Goal: Information Seeking & Learning: Learn about a topic

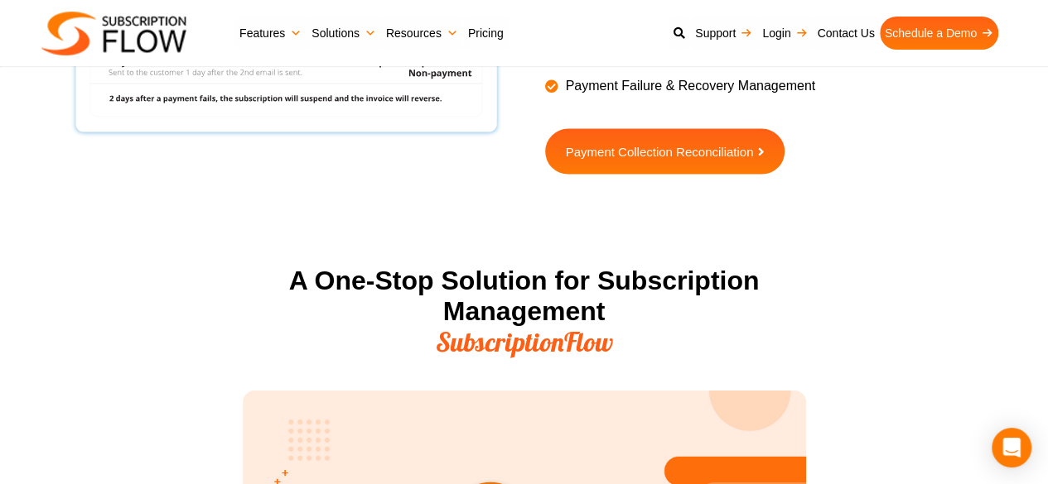
scroll to position [1905, 0]
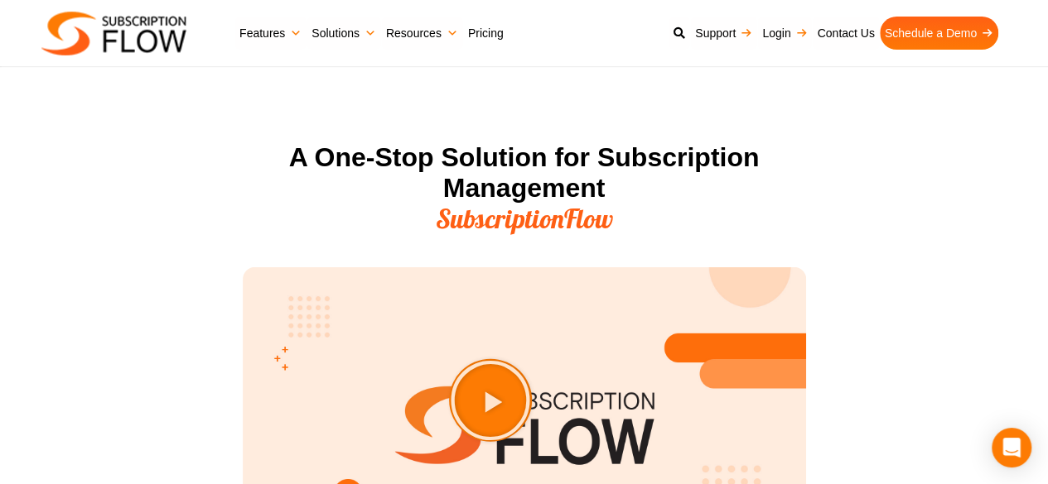
click at [483, 38] on link "Pricing" at bounding box center [486, 33] width 46 height 33
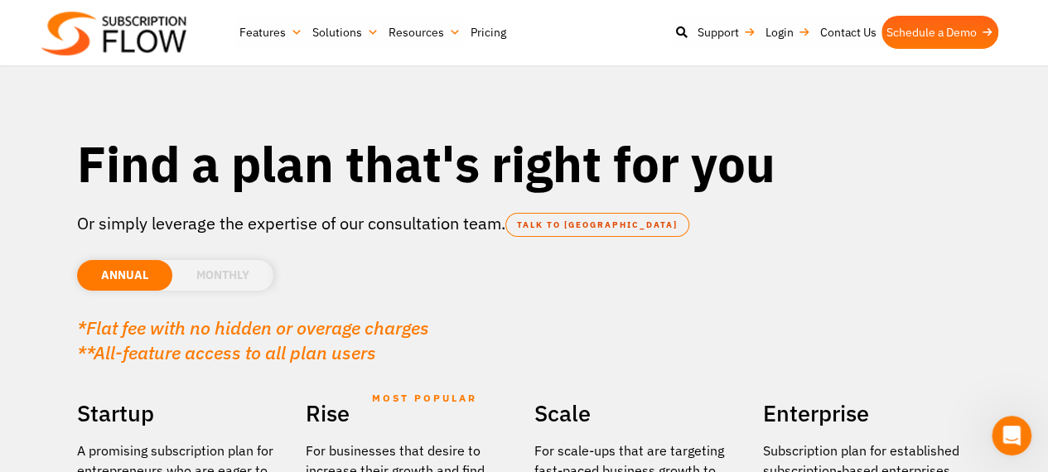
click at [168, 379] on div "Find a plan that's right for you Or simply leverage the expertise of our consul…" at bounding box center [524, 255] width 911 height 262
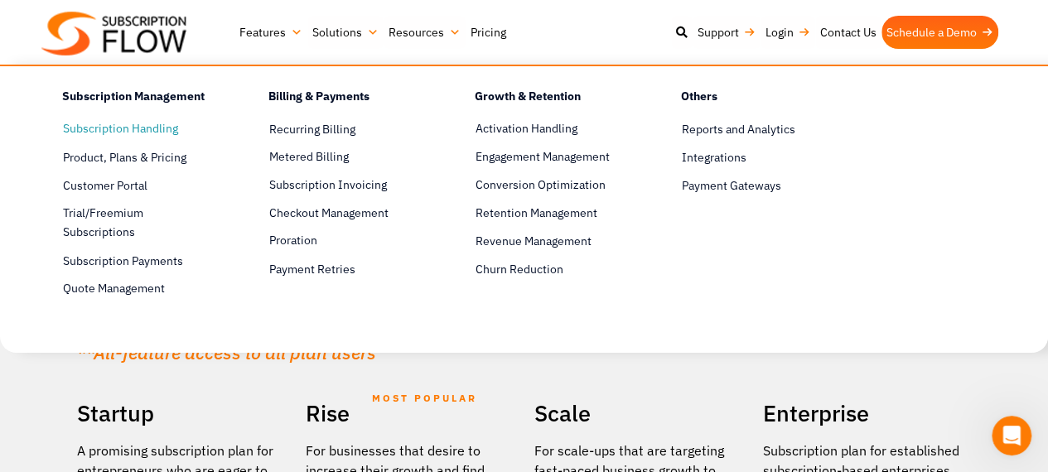
click at [139, 132] on link "Subscription Handling" at bounding box center [136, 129] width 147 height 20
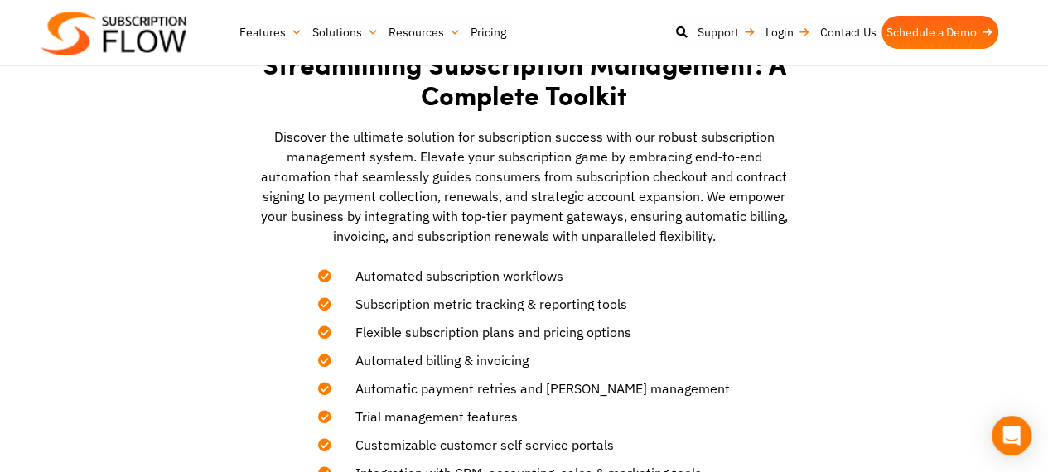
scroll to position [414, 0]
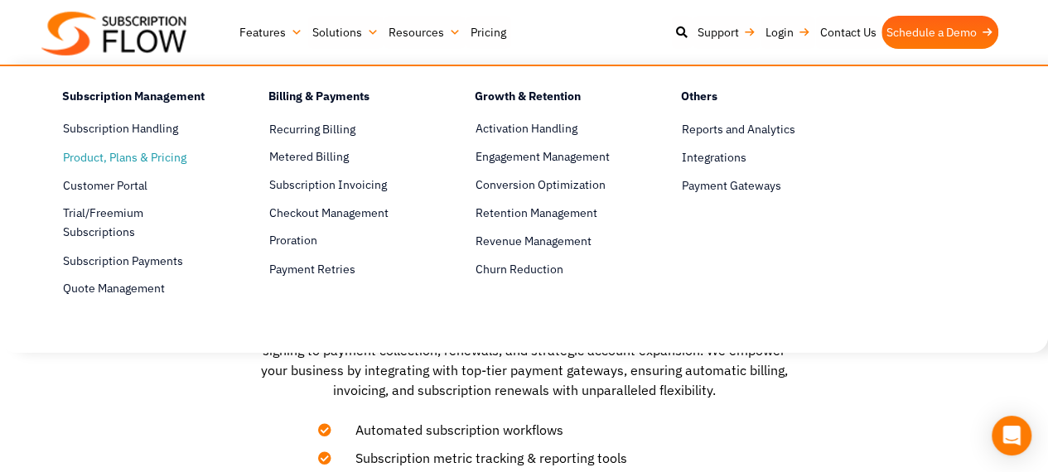
click at [131, 161] on span "Product, Plans & Pricing" at bounding box center [124, 157] width 123 height 17
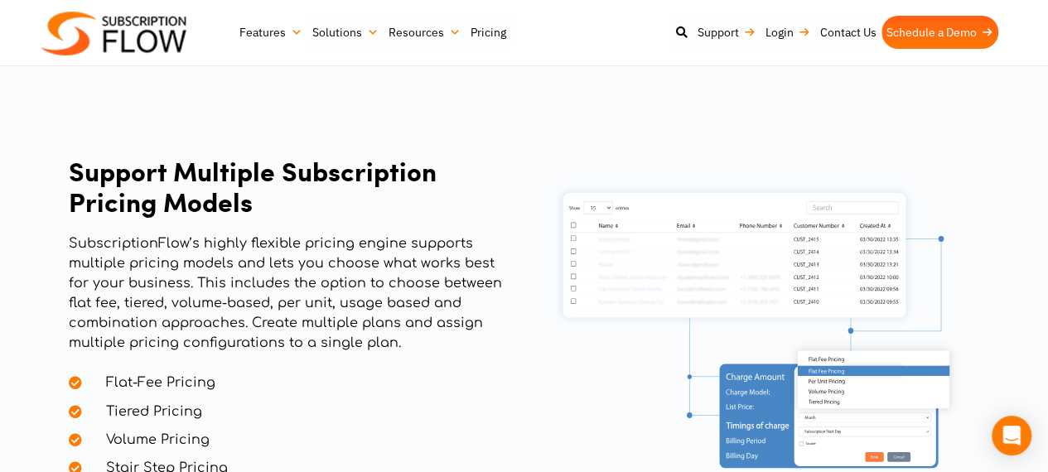
scroll to position [1242, 0]
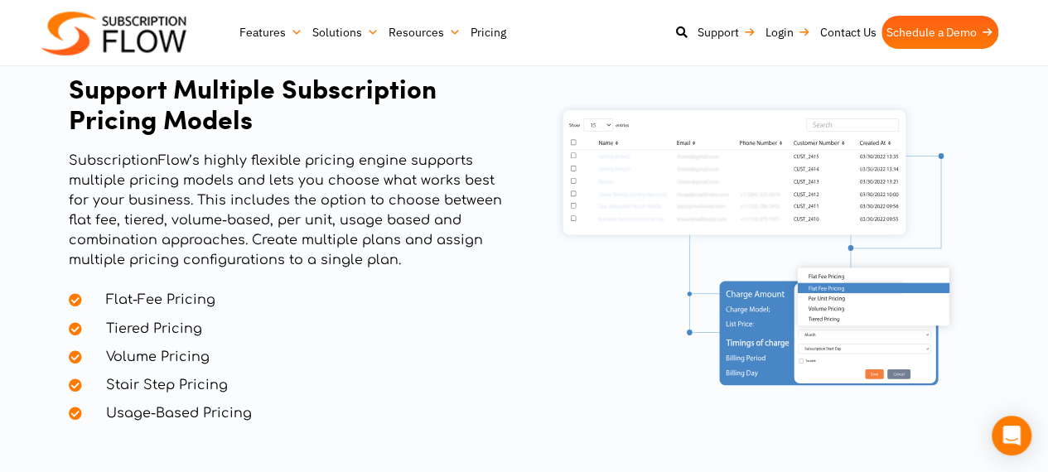
click at [418, 284] on li "Flat-Fee Pricing" at bounding box center [286, 296] width 435 height 28
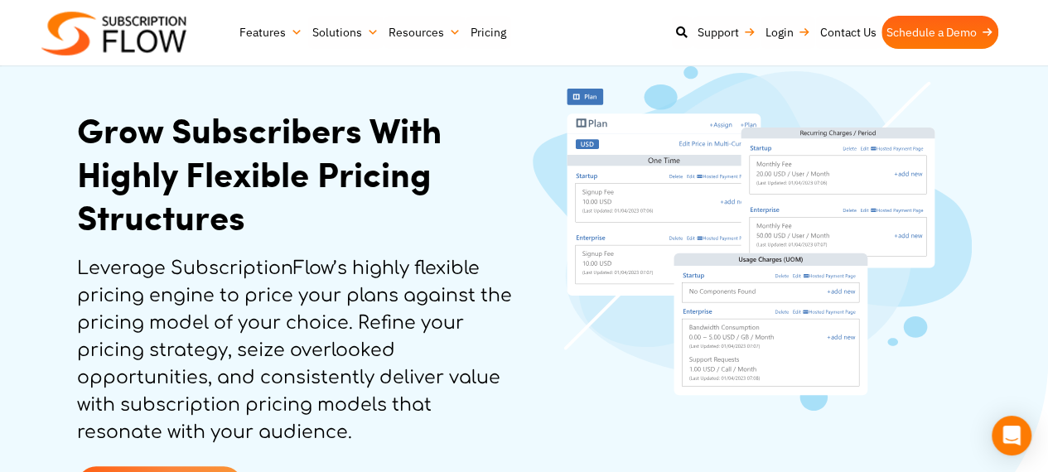
scroll to position [31, 0]
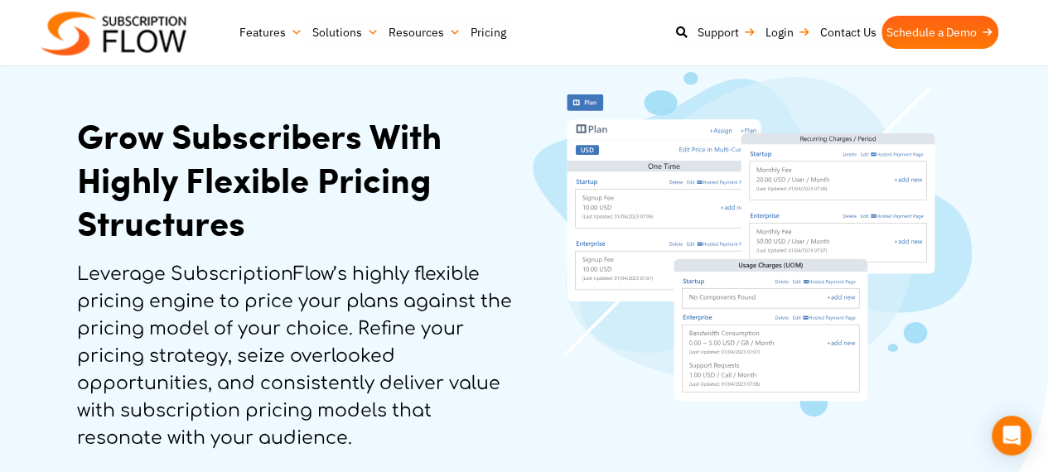
click at [219, 106] on div "Grow Subscribers With Highly Flexible Pricing Structures Leverage SubscriptionF…" at bounding box center [296, 311] width 455 height 413
click at [113, 35] on img at bounding box center [113, 34] width 145 height 44
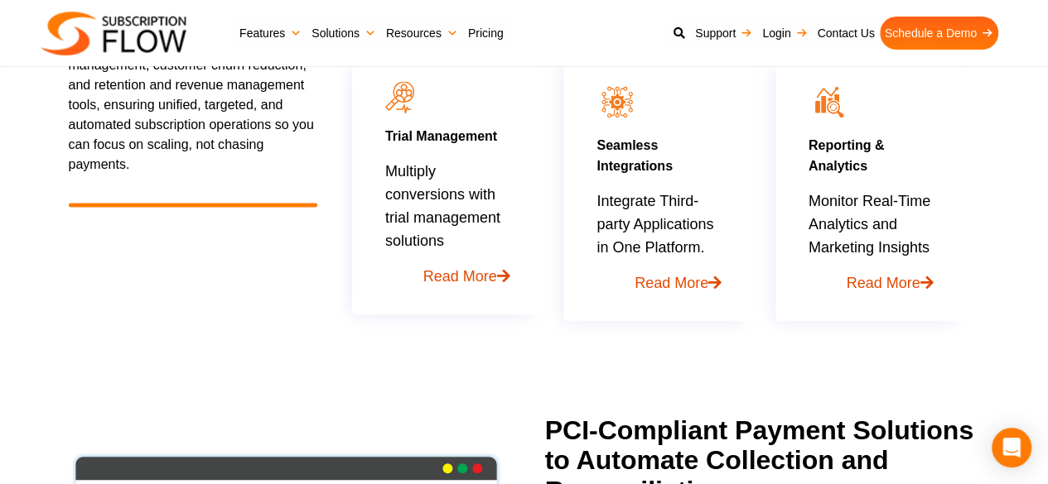
scroll to position [1186, 0]
